Goal: Transaction & Acquisition: Purchase product/service

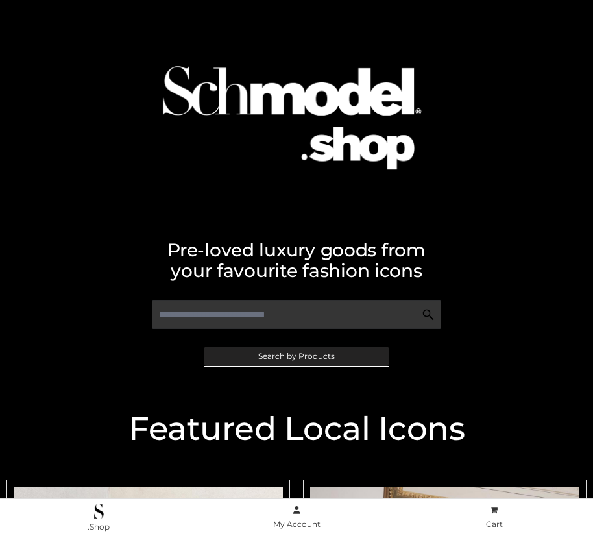
click at [296, 356] on span "Search by Products" at bounding box center [296, 356] width 77 height 8
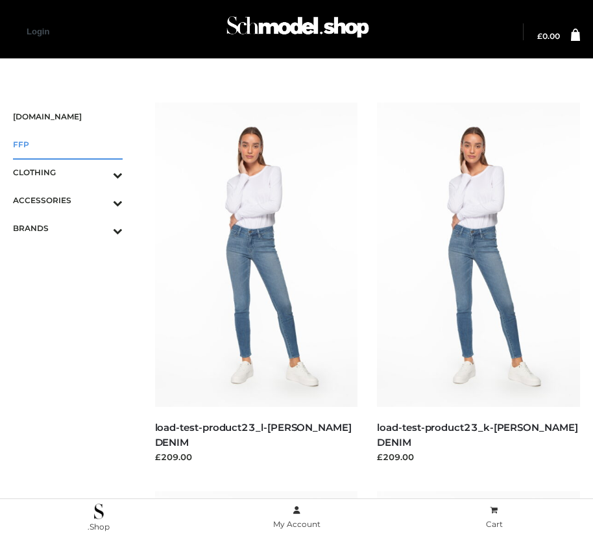
click at [67, 144] on span "FFP" at bounding box center [68, 144] width 110 height 15
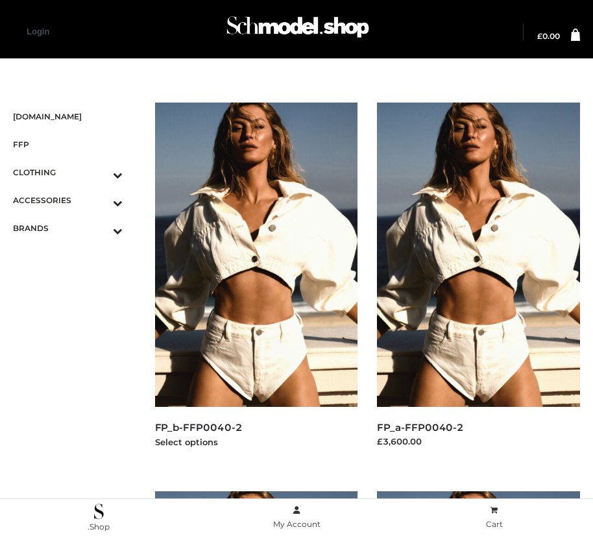
click at [256, 284] on img at bounding box center [256, 255] width 203 height 304
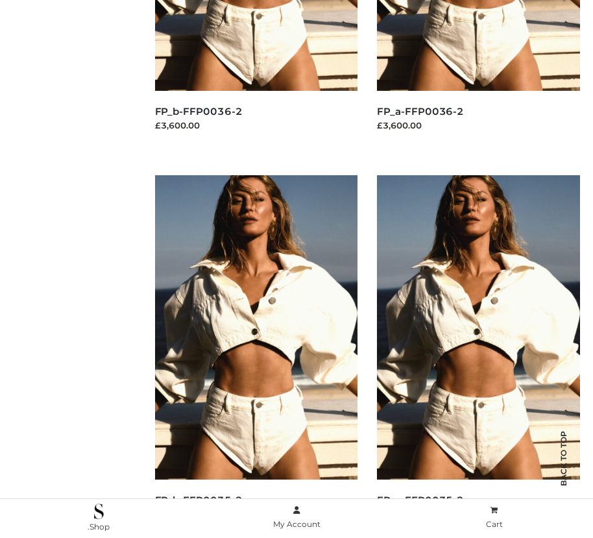
click at [478, 356] on img at bounding box center [478, 327] width 203 height 304
